Goal: Navigation & Orientation: Find specific page/section

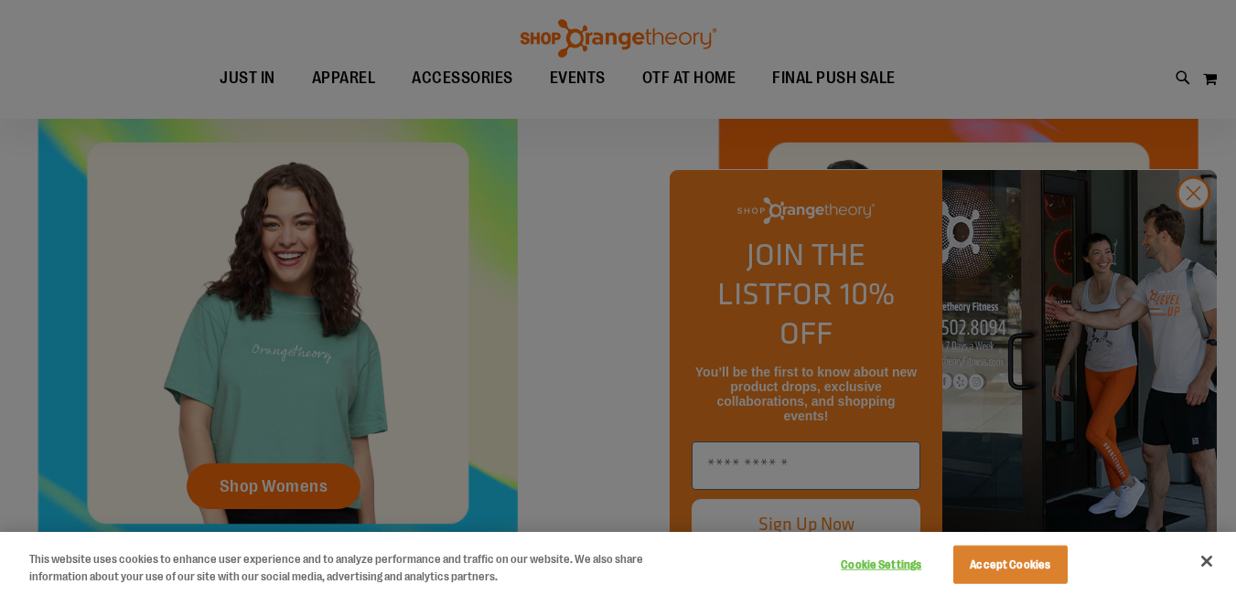
scroll to position [505, 0]
click at [1190, 238] on div at bounding box center [618, 297] width 1236 height 595
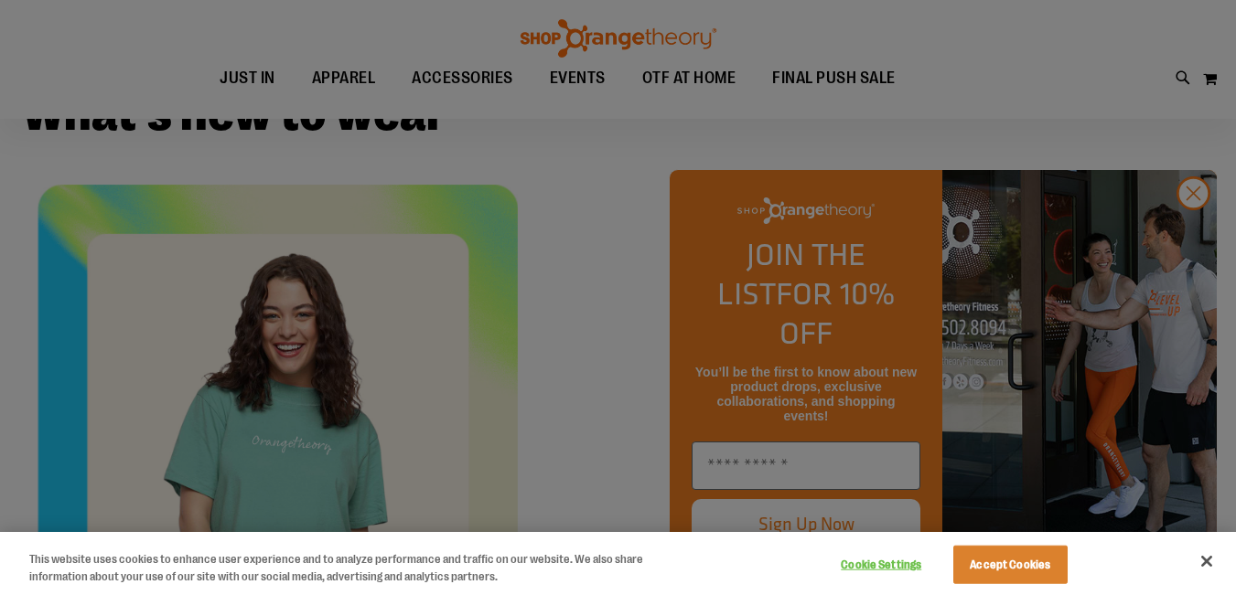
scroll to position [322, 0]
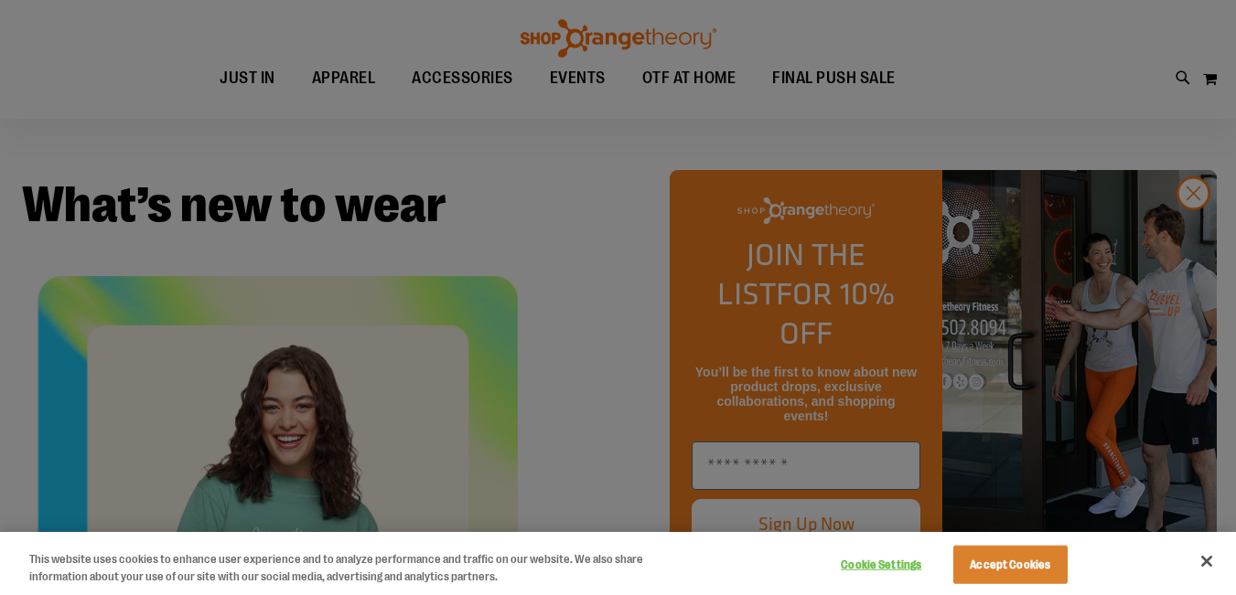
click at [1190, 230] on div at bounding box center [618, 297] width 1236 height 595
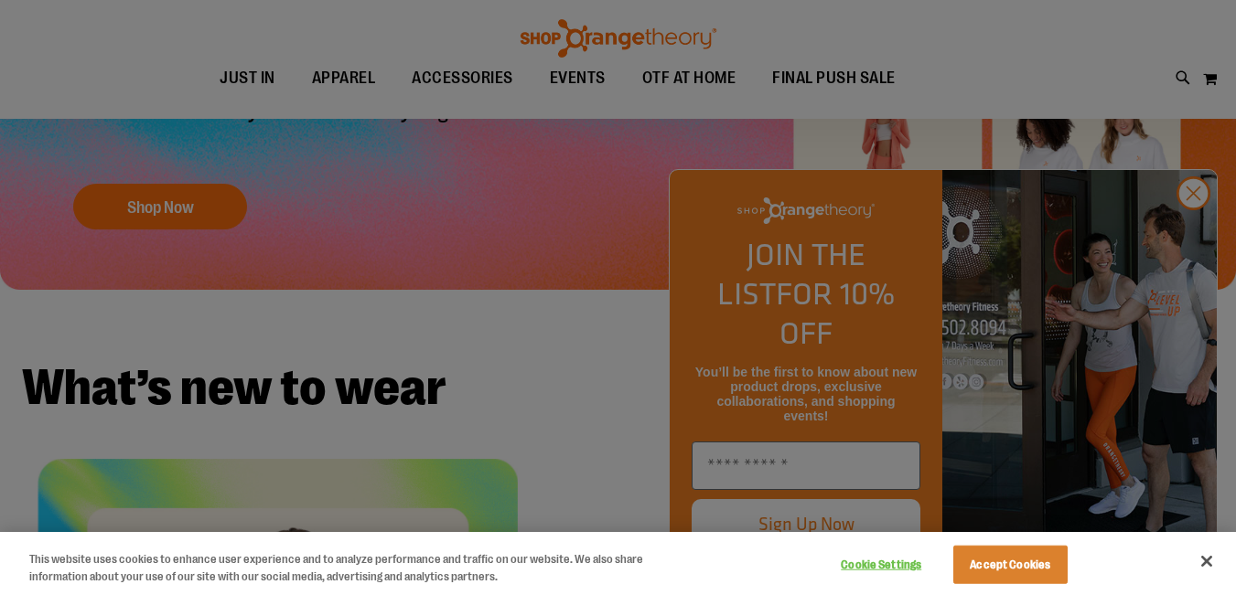
click at [1191, 235] on div at bounding box center [618, 297] width 1236 height 595
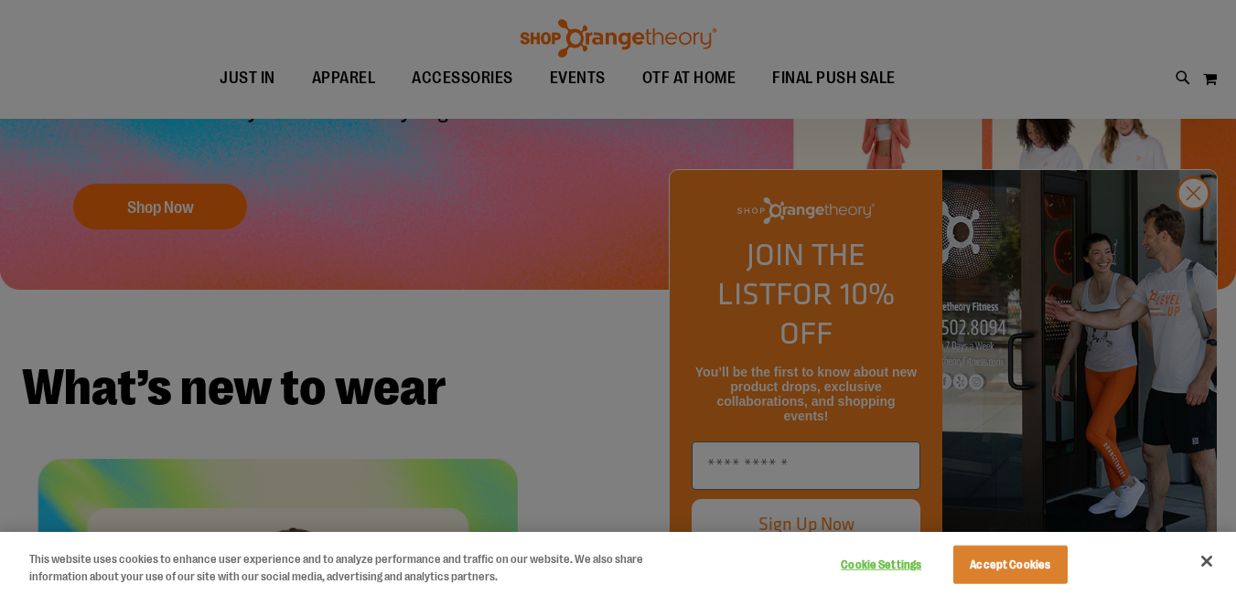
click at [1191, 237] on div at bounding box center [618, 297] width 1236 height 595
click at [1198, 232] on div at bounding box center [618, 297] width 1236 height 595
click at [1191, 229] on div at bounding box center [618, 297] width 1236 height 595
click at [1192, 240] on div at bounding box center [618, 297] width 1236 height 595
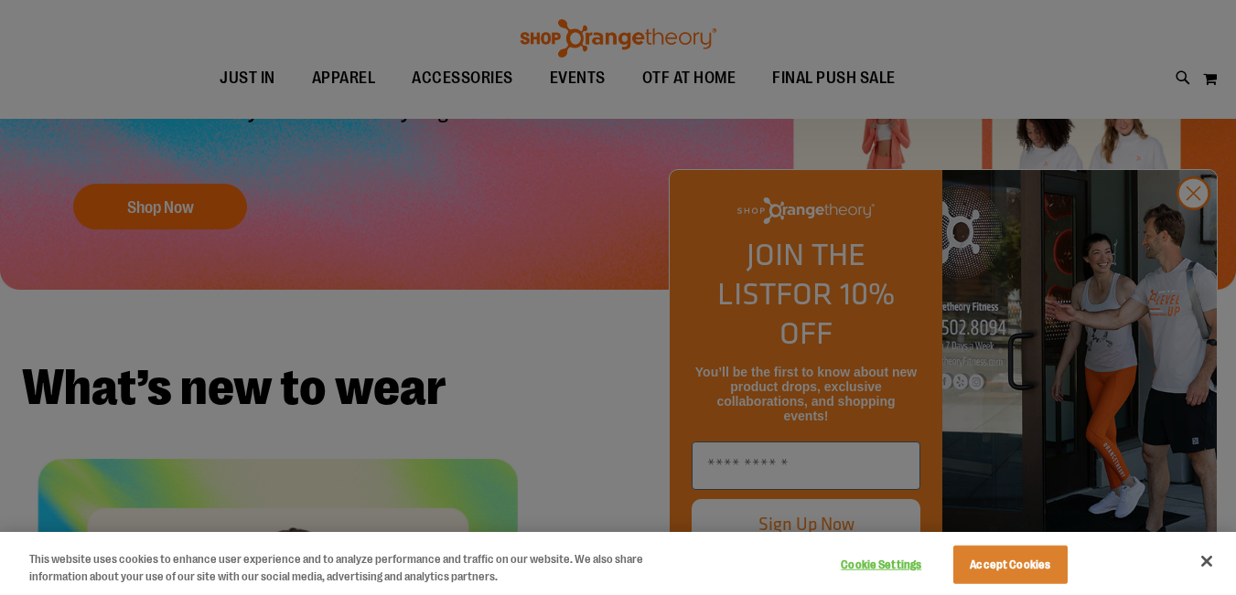
click at [1192, 240] on div at bounding box center [618, 297] width 1236 height 595
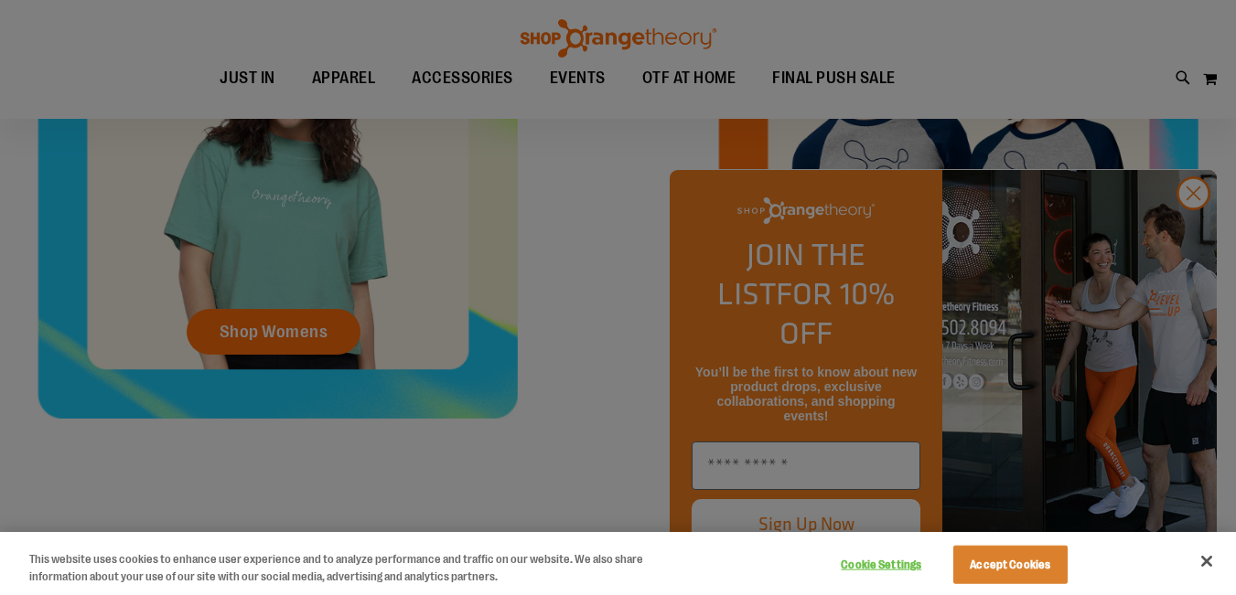
click at [623, 338] on div at bounding box center [618, 297] width 1236 height 595
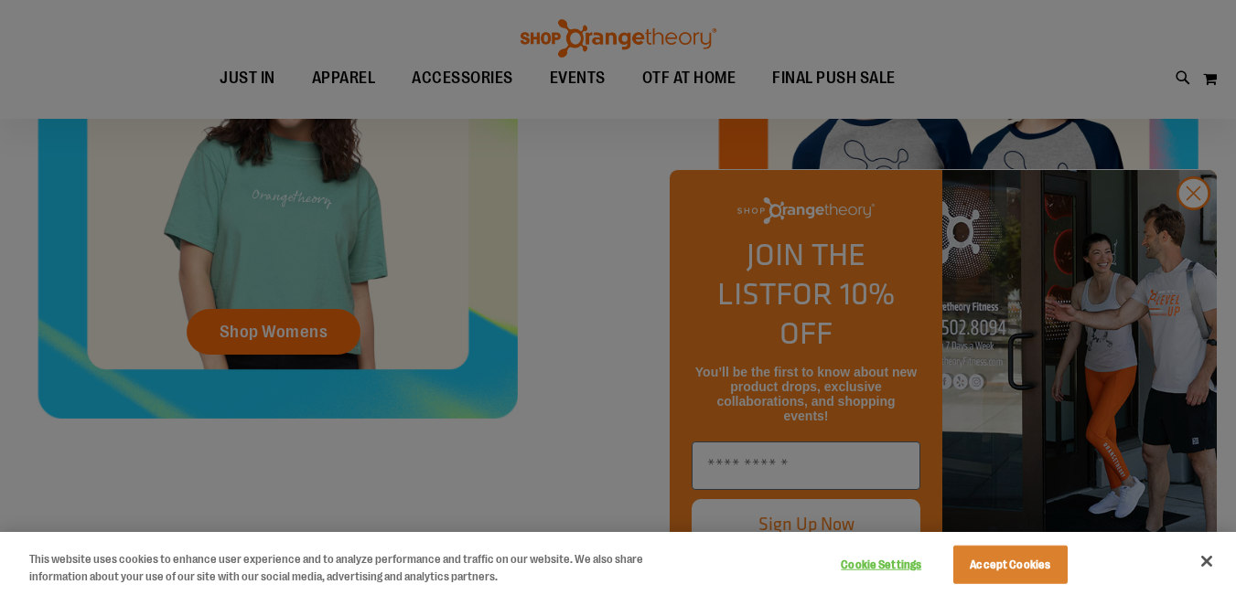
click at [623, 338] on div at bounding box center [618, 297] width 1236 height 595
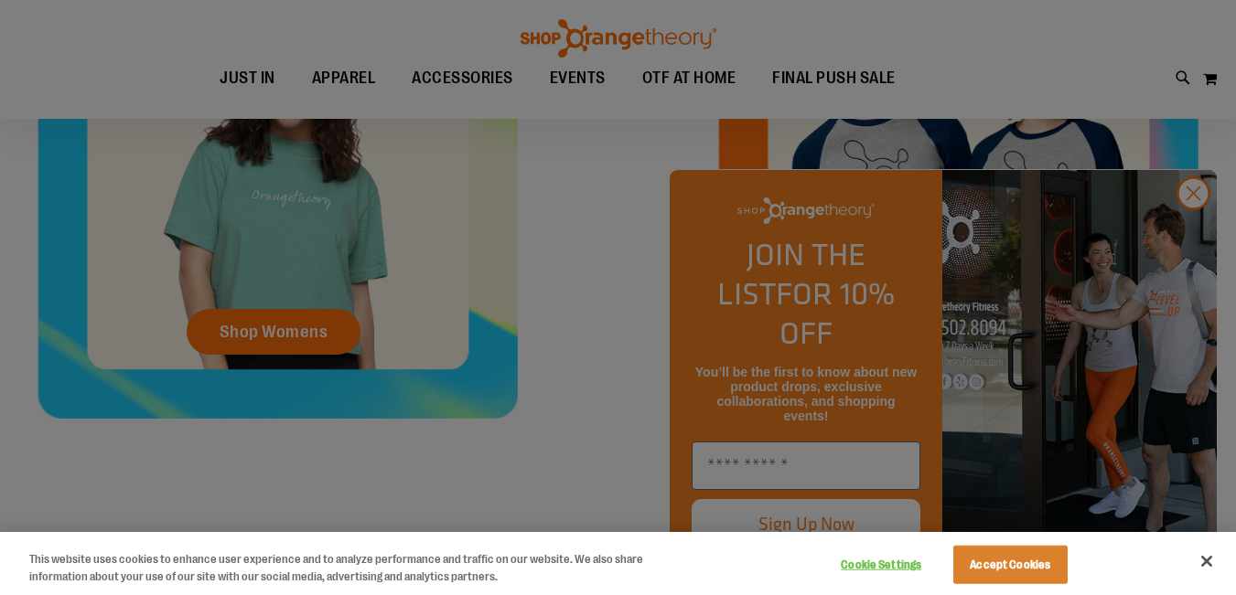
click at [623, 338] on div at bounding box center [618, 297] width 1236 height 595
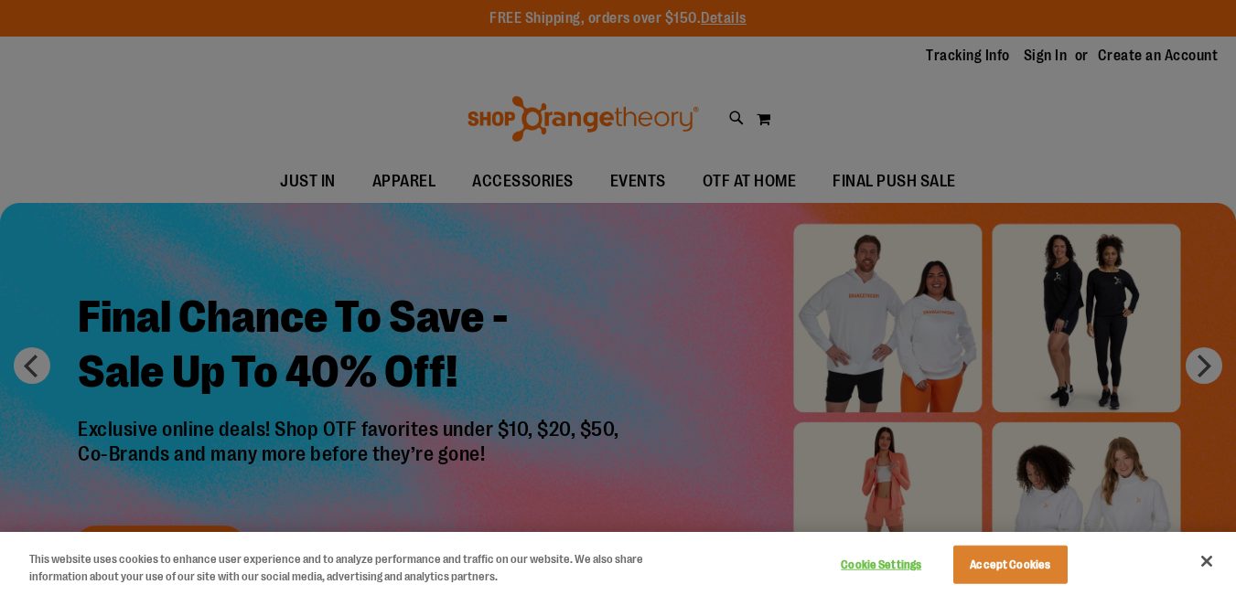
click at [393, 182] on div at bounding box center [618, 297] width 1236 height 595
click at [752, 287] on div at bounding box center [618, 297] width 1236 height 595
click at [750, 335] on div at bounding box center [618, 297] width 1236 height 595
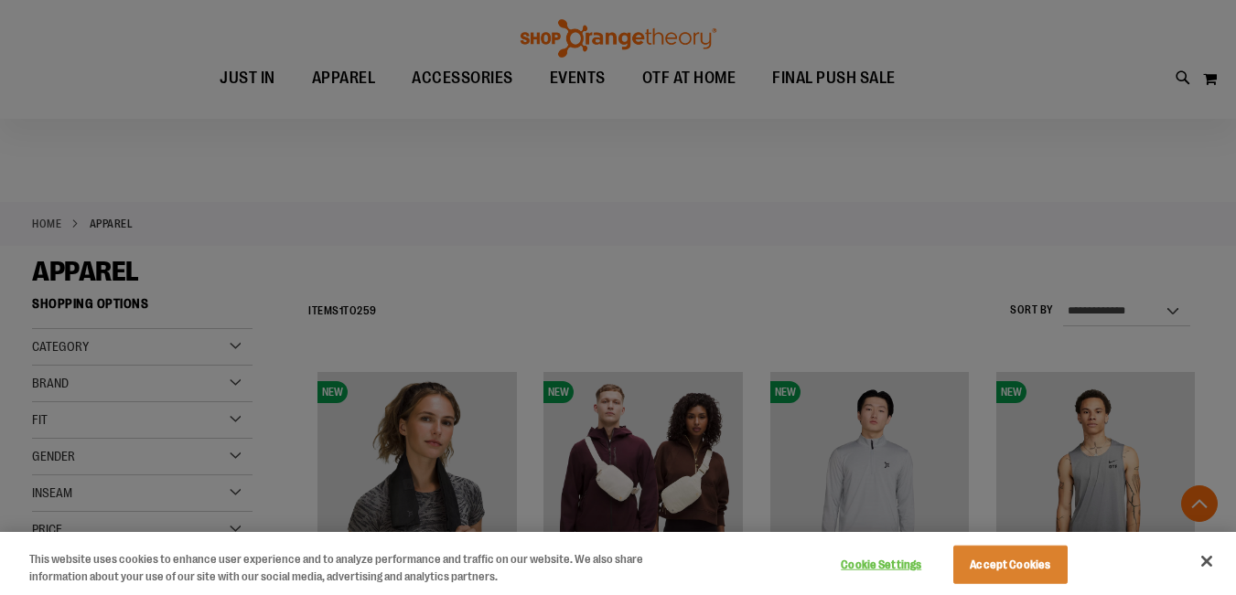
scroll to position [456, 0]
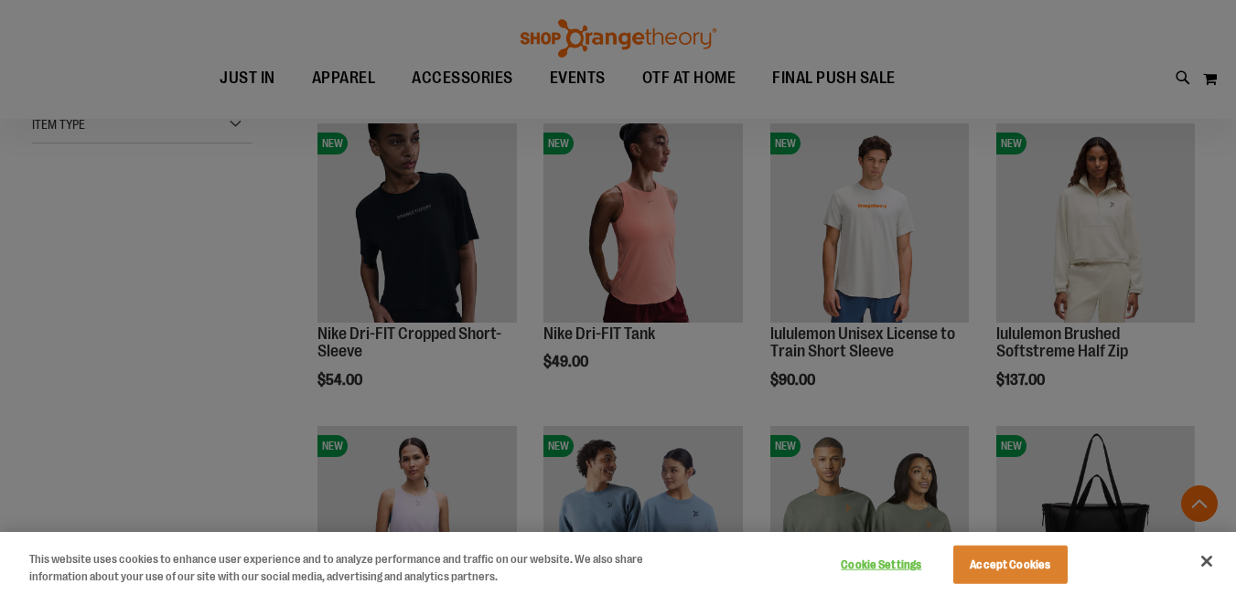
scroll to position [548, 0]
